Goal: Transaction & Acquisition: Purchase product/service

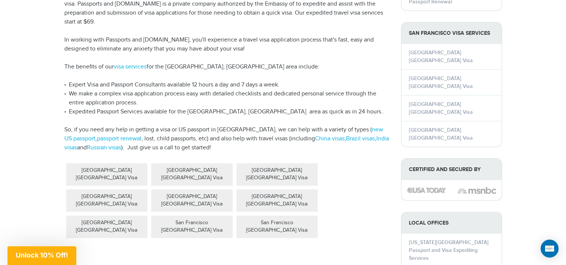
scroll to position [187, 0]
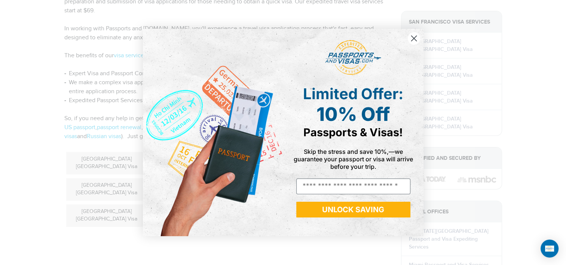
drag, startPoint x: 412, startPoint y: 35, endPoint x: 409, endPoint y: 37, distance: 4.0
click at [412, 35] on circle "Close dialog" at bounding box center [414, 38] width 12 height 12
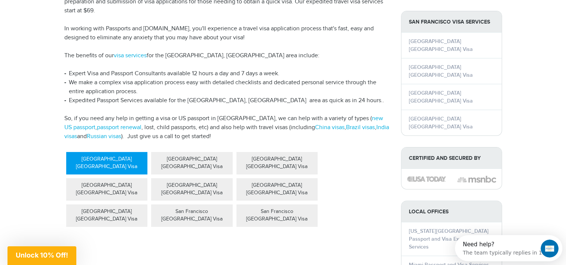
scroll to position [0, 0]
click at [123, 152] on div "San Francisco China Visa" at bounding box center [107, 163] width 82 height 22
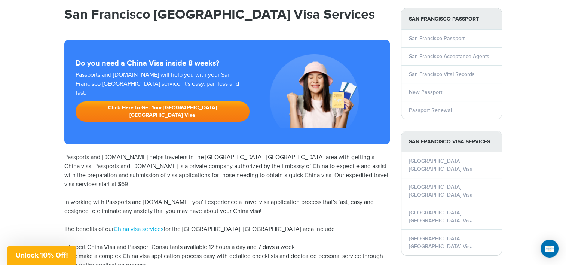
scroll to position [37, 0]
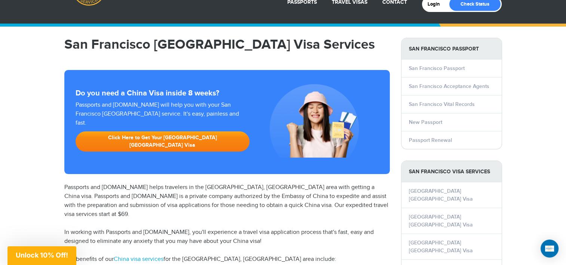
click at [160, 131] on link "Click Here to Get Your San Francisco China Visa" at bounding box center [163, 141] width 174 height 20
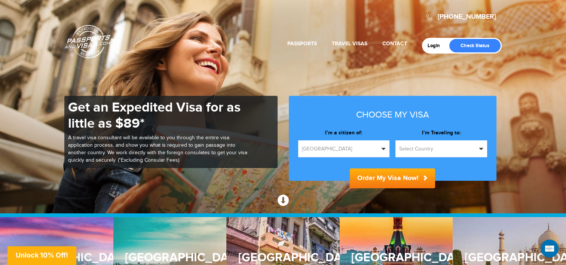
click at [420, 151] on span "Select Country" at bounding box center [437, 148] width 77 height 7
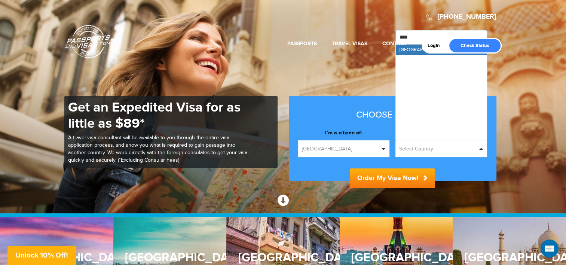
type input "*****"
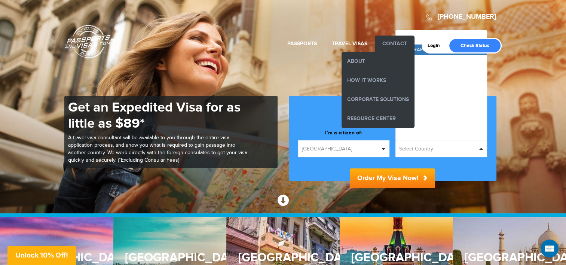
click at [411, 49] on li "Contact About How it Works Corporate Solutions Resource Center" at bounding box center [395, 44] width 40 height 16
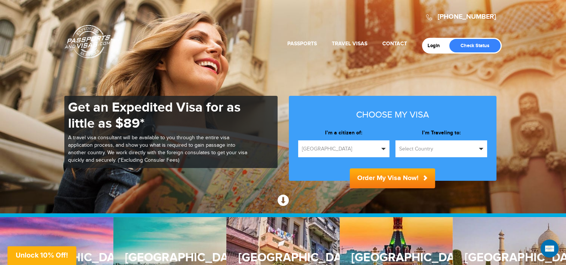
click at [440, 146] on span "Select Country" at bounding box center [437, 148] width 77 height 7
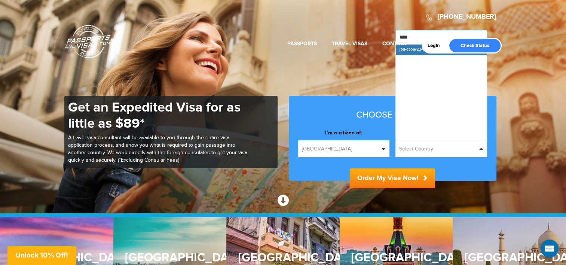
type input "*****"
click at [421, 51] on div "Login Check Status Passports Passport Renewal New Passport Second Passport Pass…" at bounding box center [283, 28] width 437 height 49
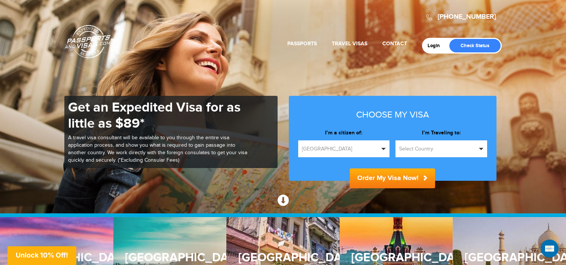
click at [479, 149] on span "button" at bounding box center [481, 149] width 4 height 2
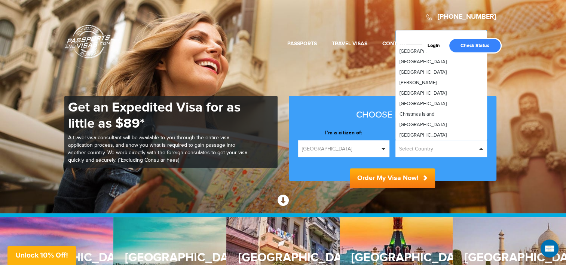
scroll to position [412, 0]
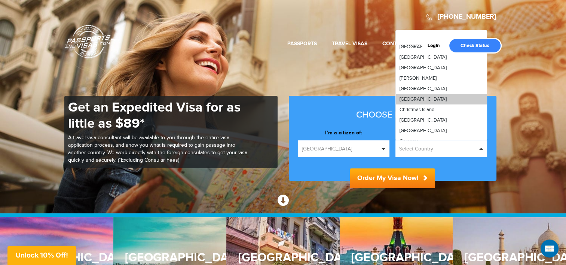
click at [446, 98] on link "[GEOGRAPHIC_DATA]" at bounding box center [441, 99] width 91 height 10
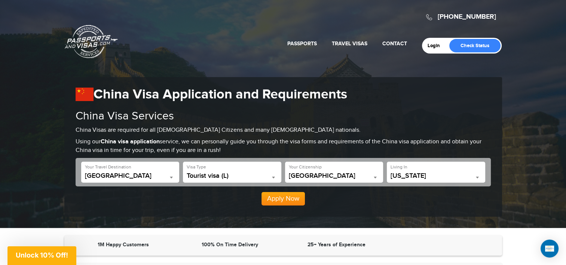
click at [291, 201] on button "Apply Now" at bounding box center [283, 198] width 43 height 13
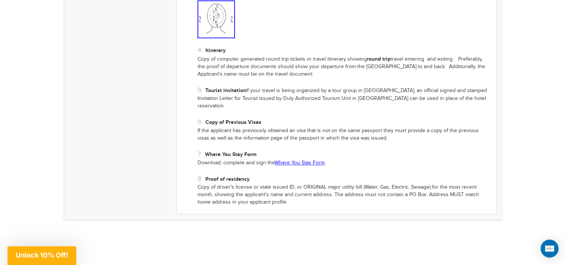
scroll to position [674, 0]
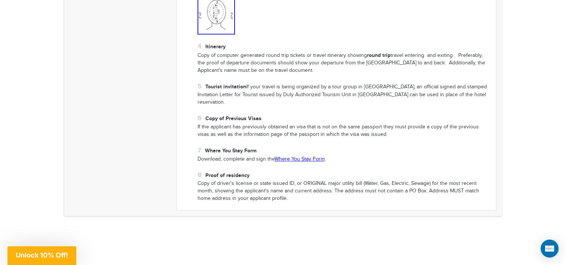
click at [318, 156] on link "Where You Stay Form" at bounding box center [300, 159] width 50 height 6
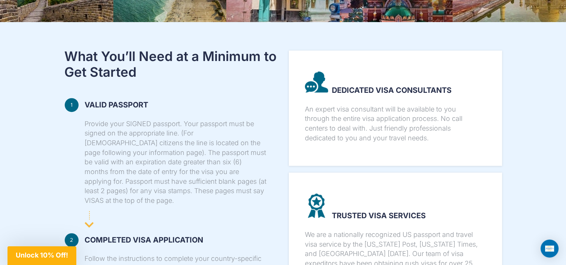
scroll to position [299, 0]
